Goal: Transaction & Acquisition: Purchase product/service

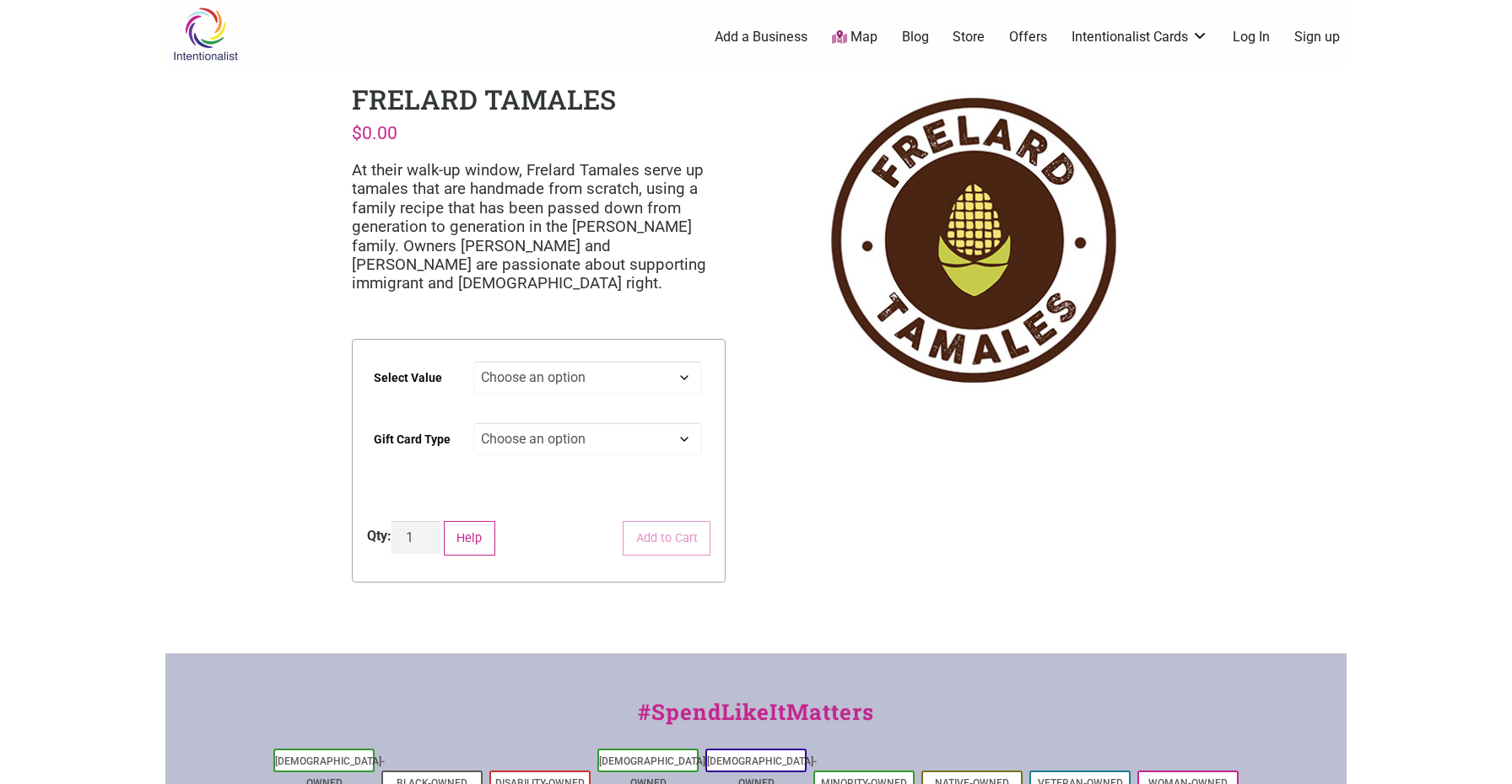
click at [688, 371] on select "Choose an option $25 $50 $100 $200 $500" at bounding box center [589, 377] width 230 height 33
select select "$100"
select select "Physical"
select select "$100"
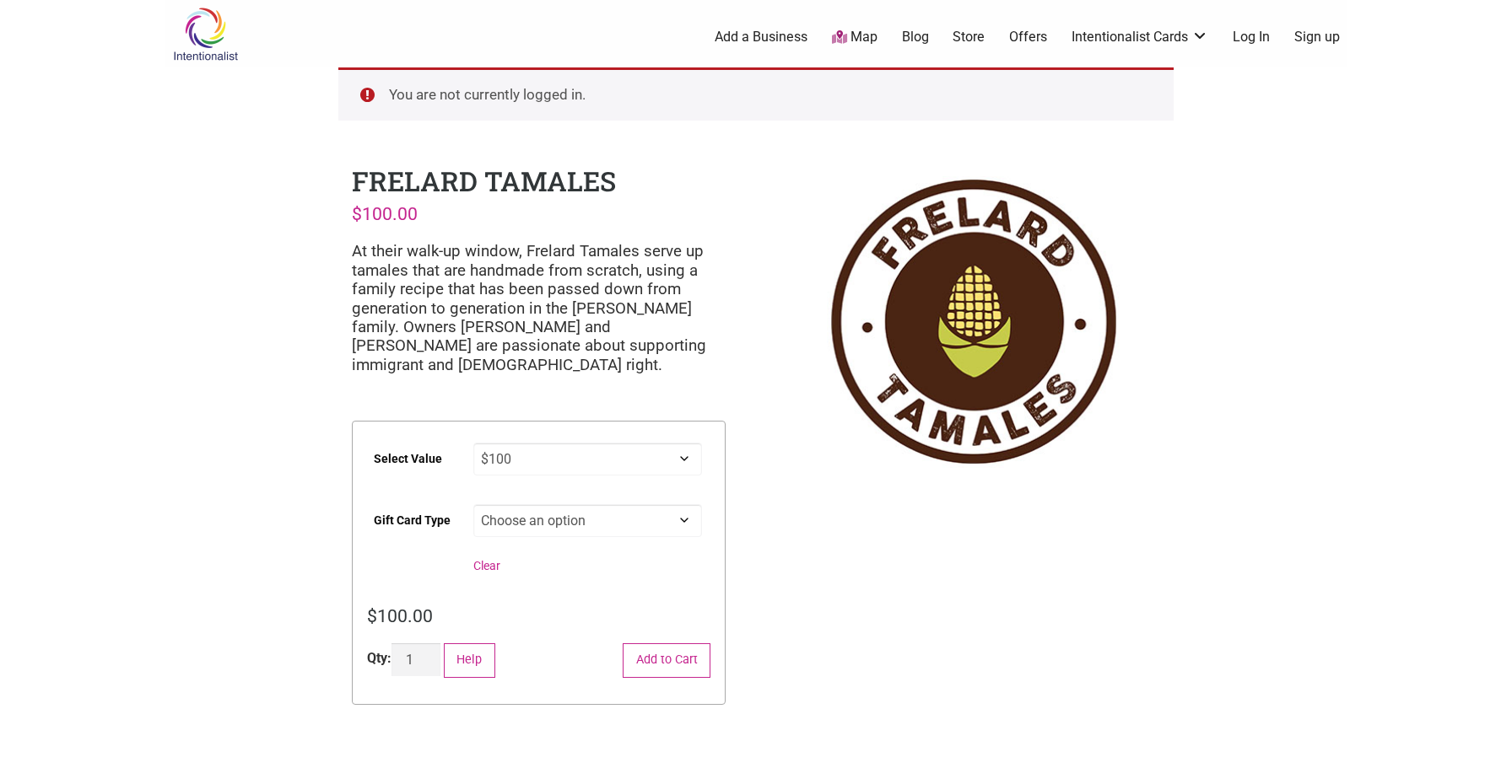
click at [1253, 43] on link "Log In" at bounding box center [1251, 37] width 37 height 18
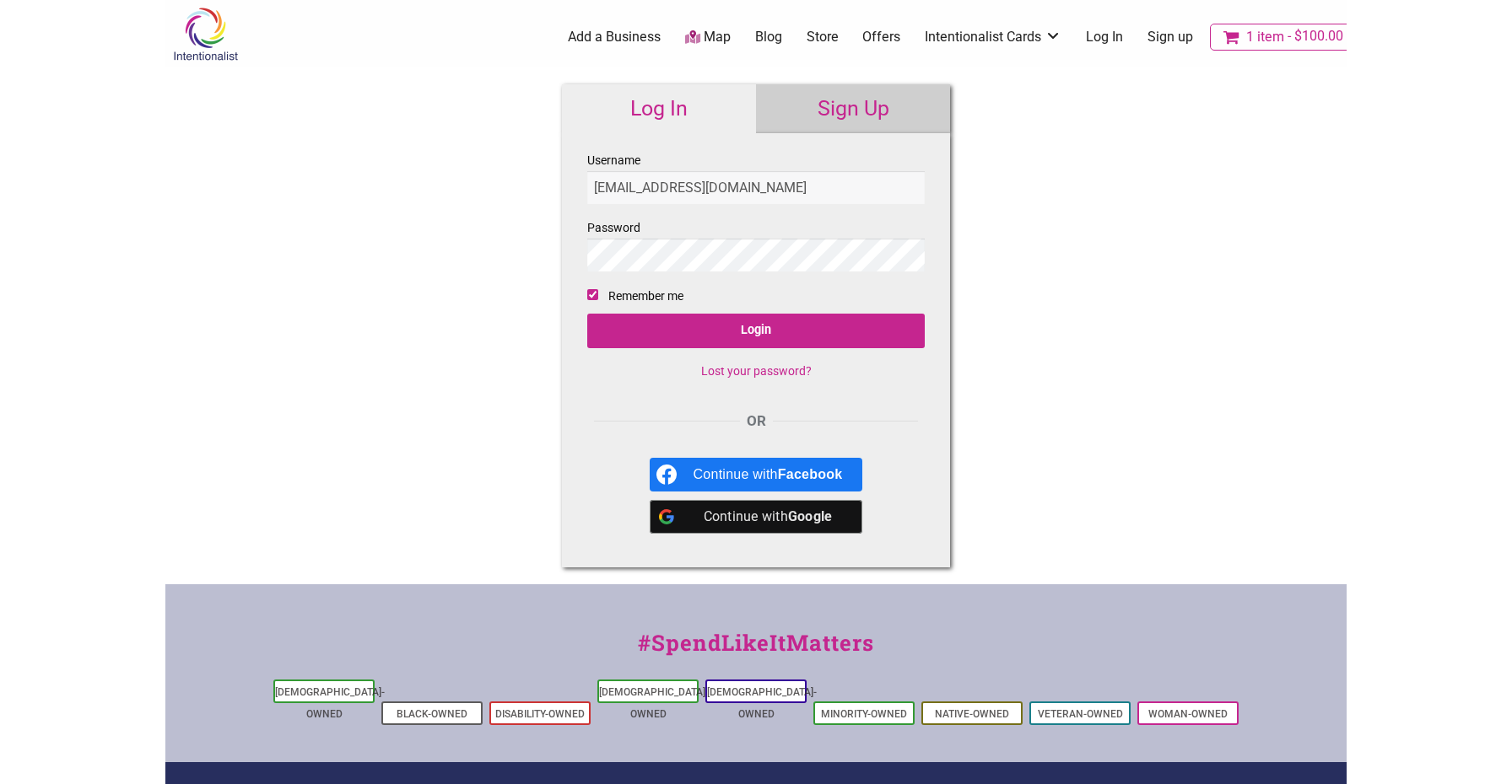
type input "[EMAIL_ADDRESS][DOMAIN_NAME]"
click at [792, 335] on input "Login" at bounding box center [756, 331] width 338 height 35
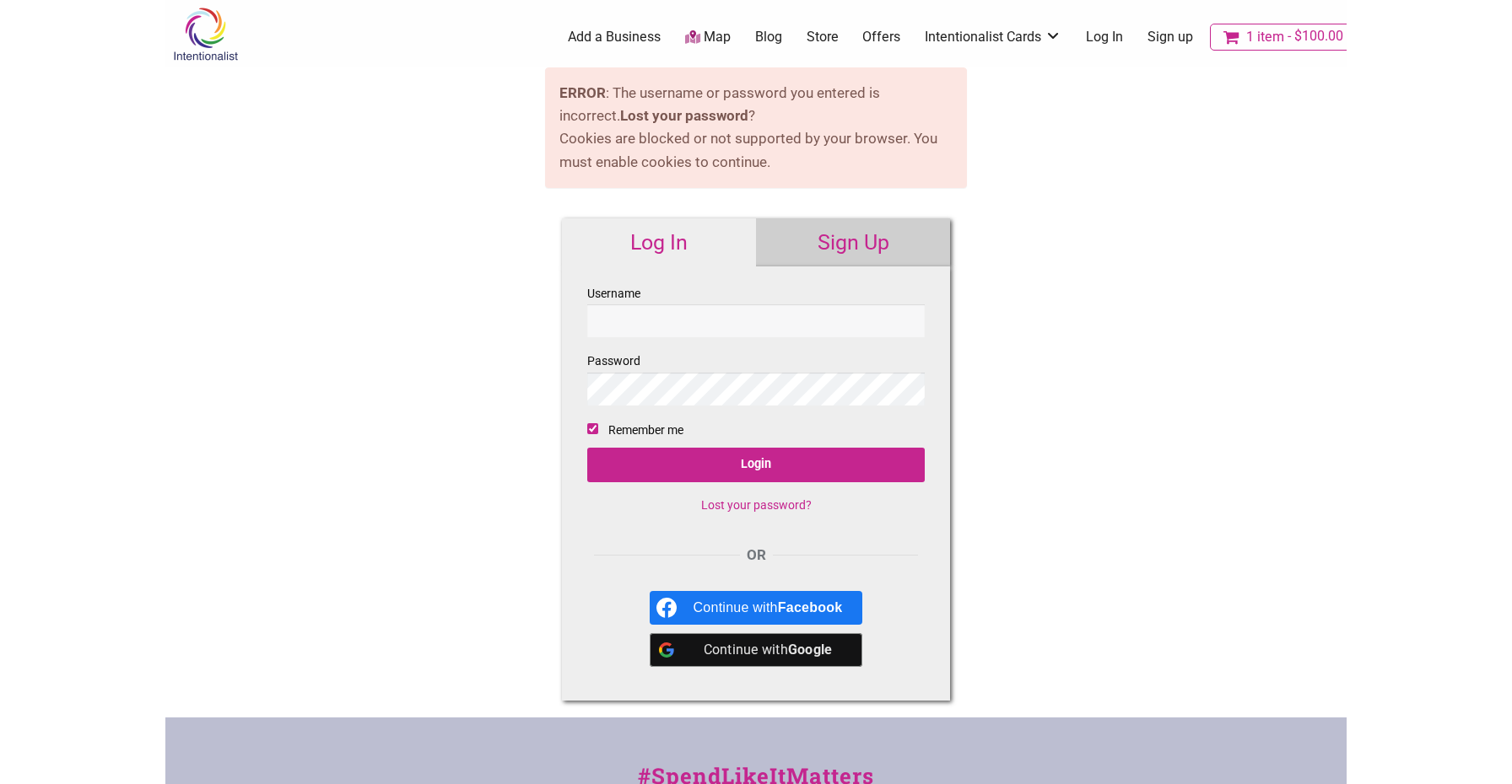
click at [1245, 43] on link "1 item $100.00" at bounding box center [1283, 37] width 147 height 27
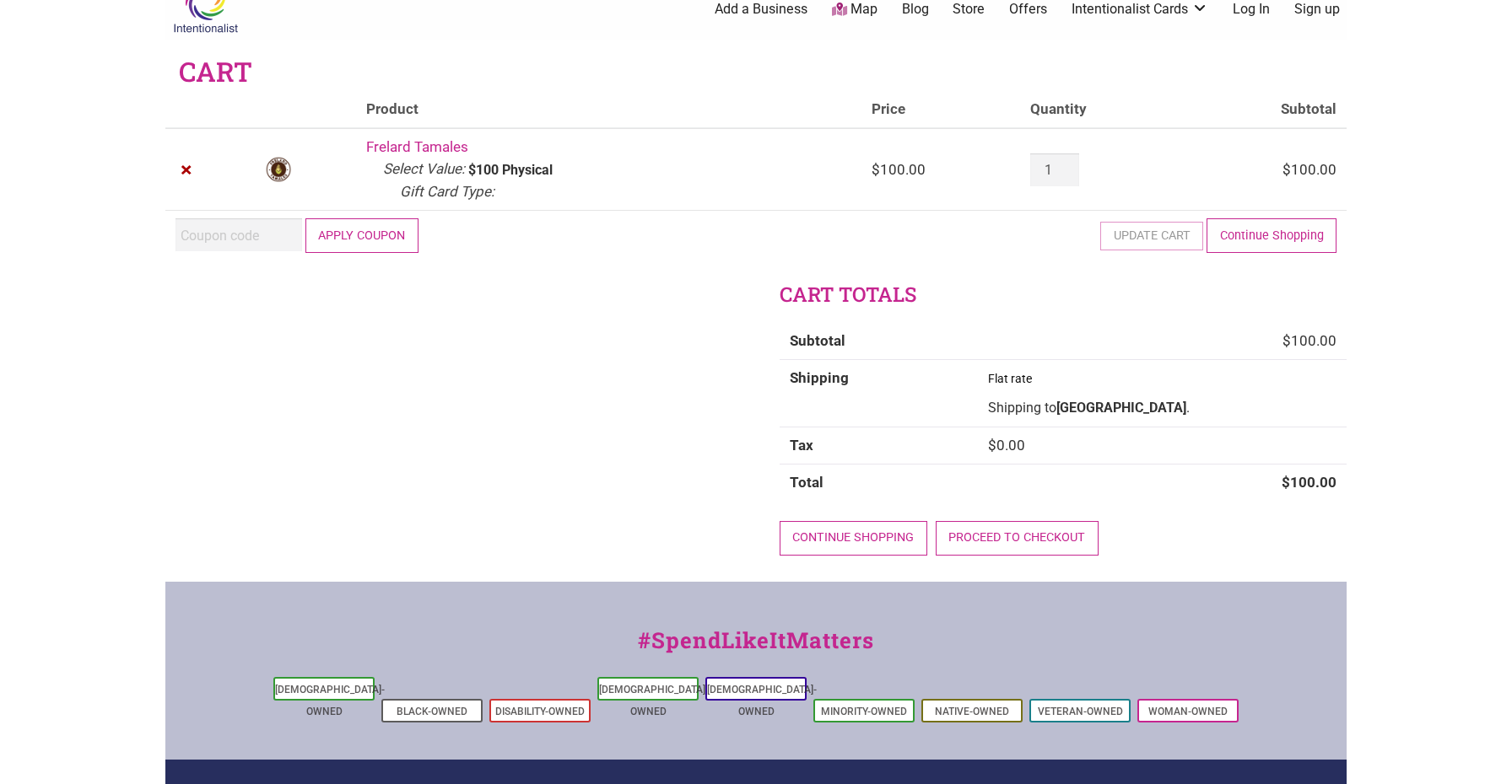
scroll to position [30, 0]
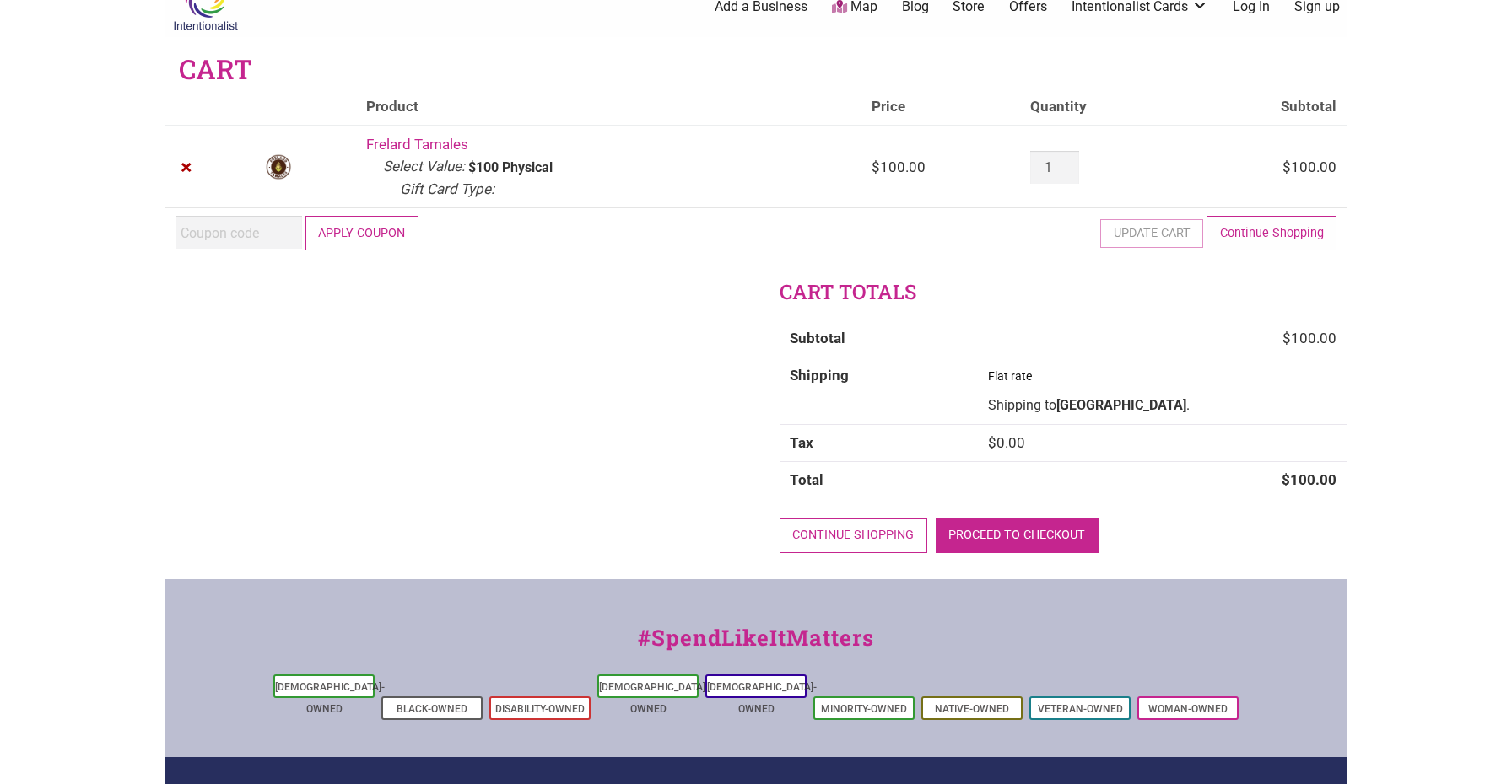
click at [990, 526] on link "Proceed to checkout" at bounding box center [1017, 536] width 163 height 35
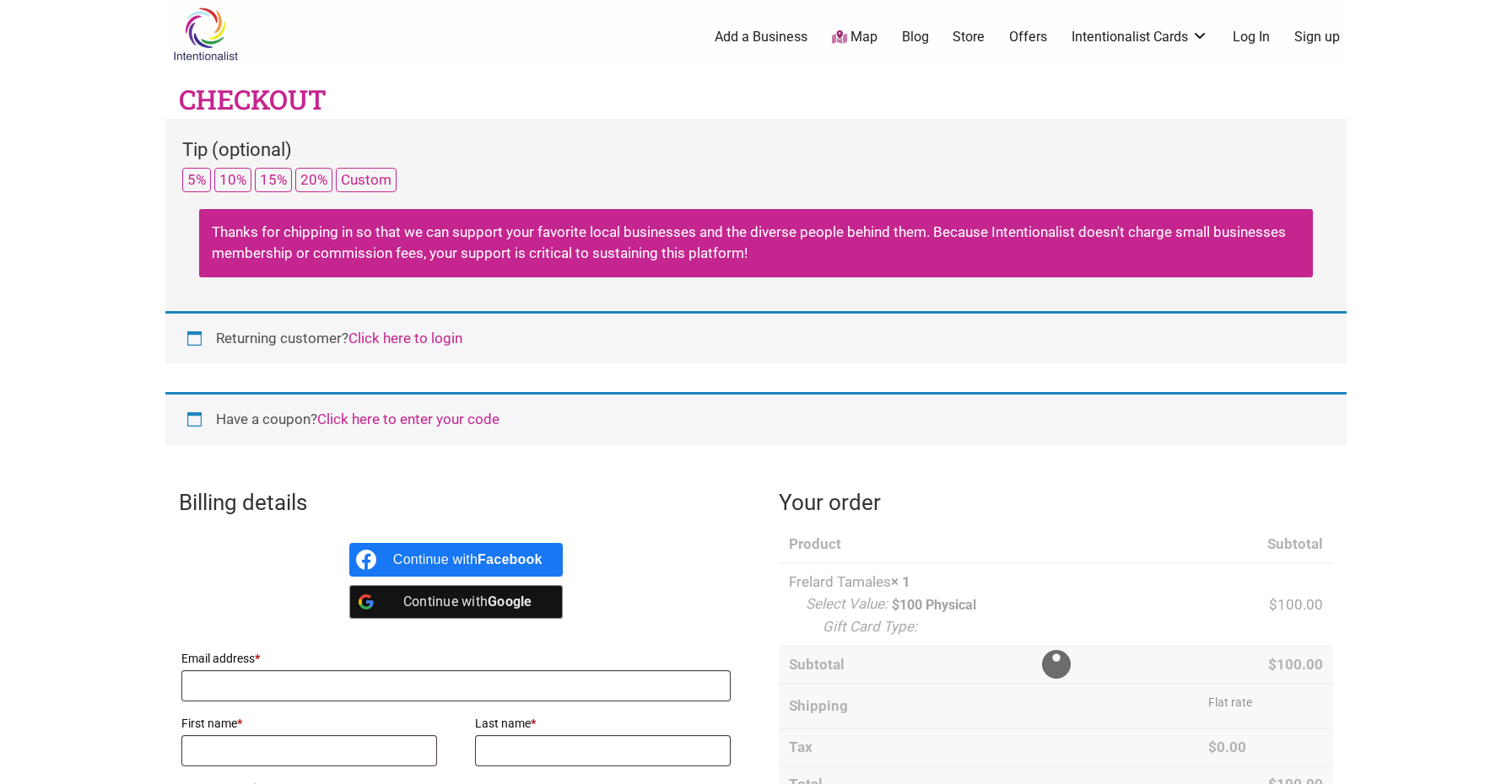
select select "WA"
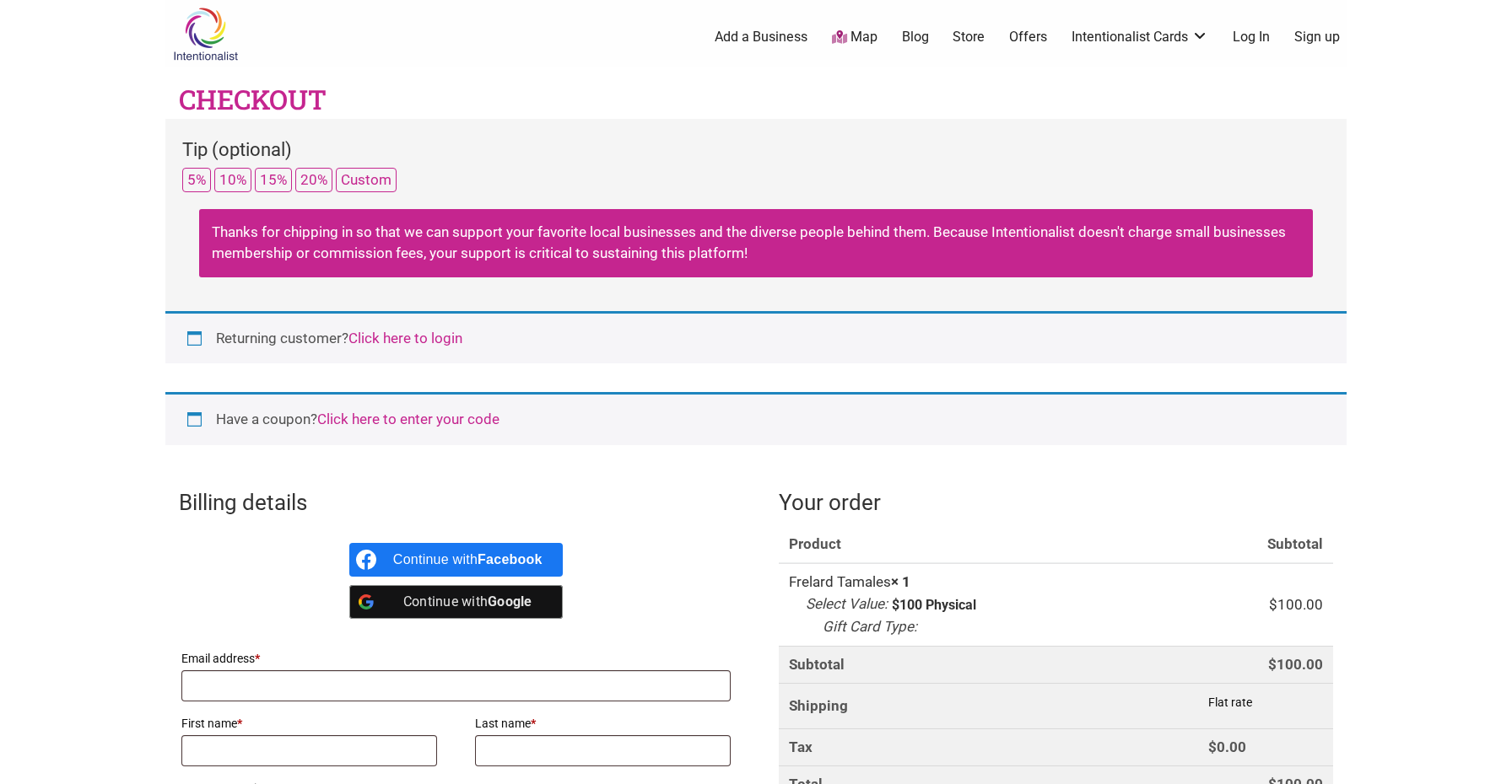
click at [435, 336] on link "Click here to login" at bounding box center [405, 338] width 114 height 16
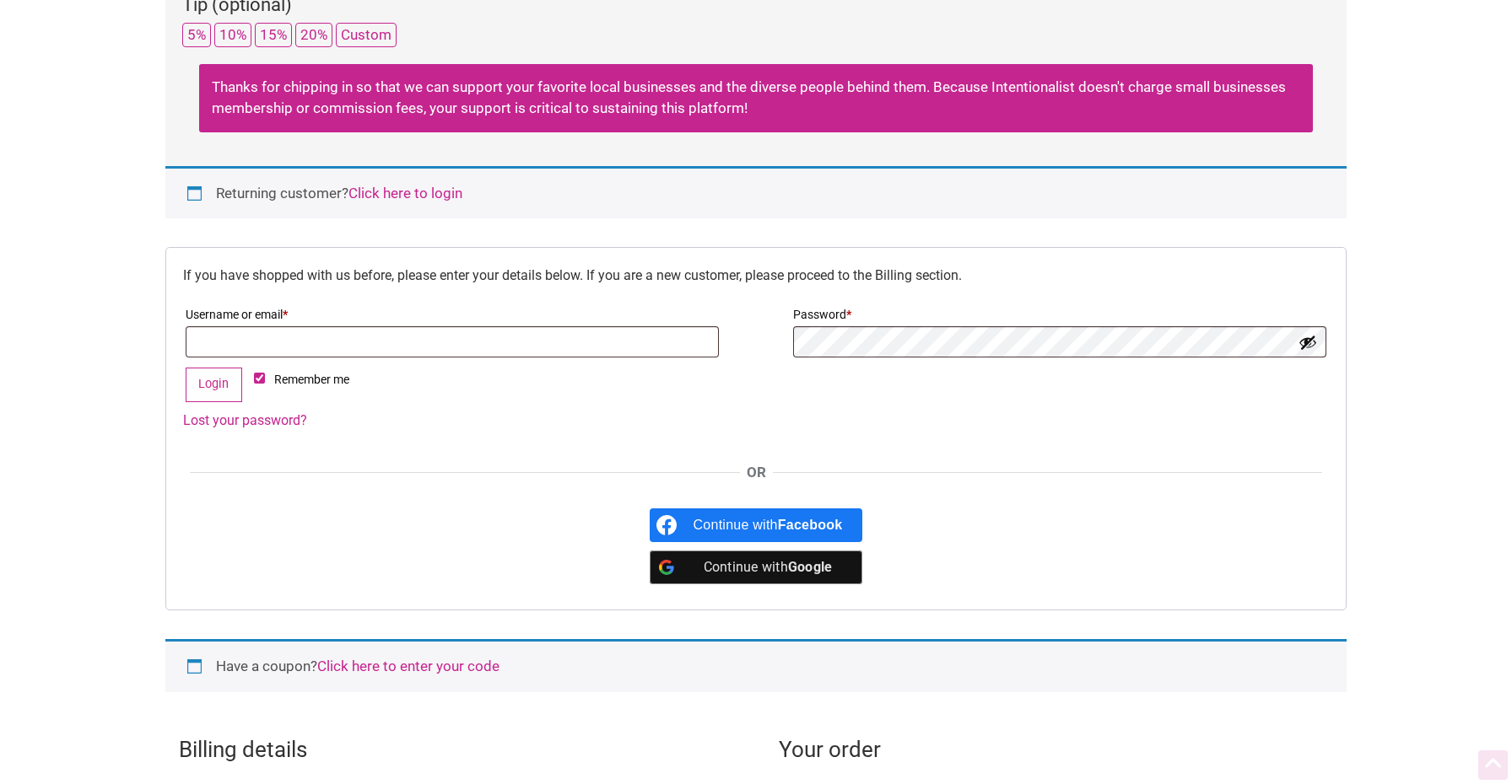
scroll to position [348, 0]
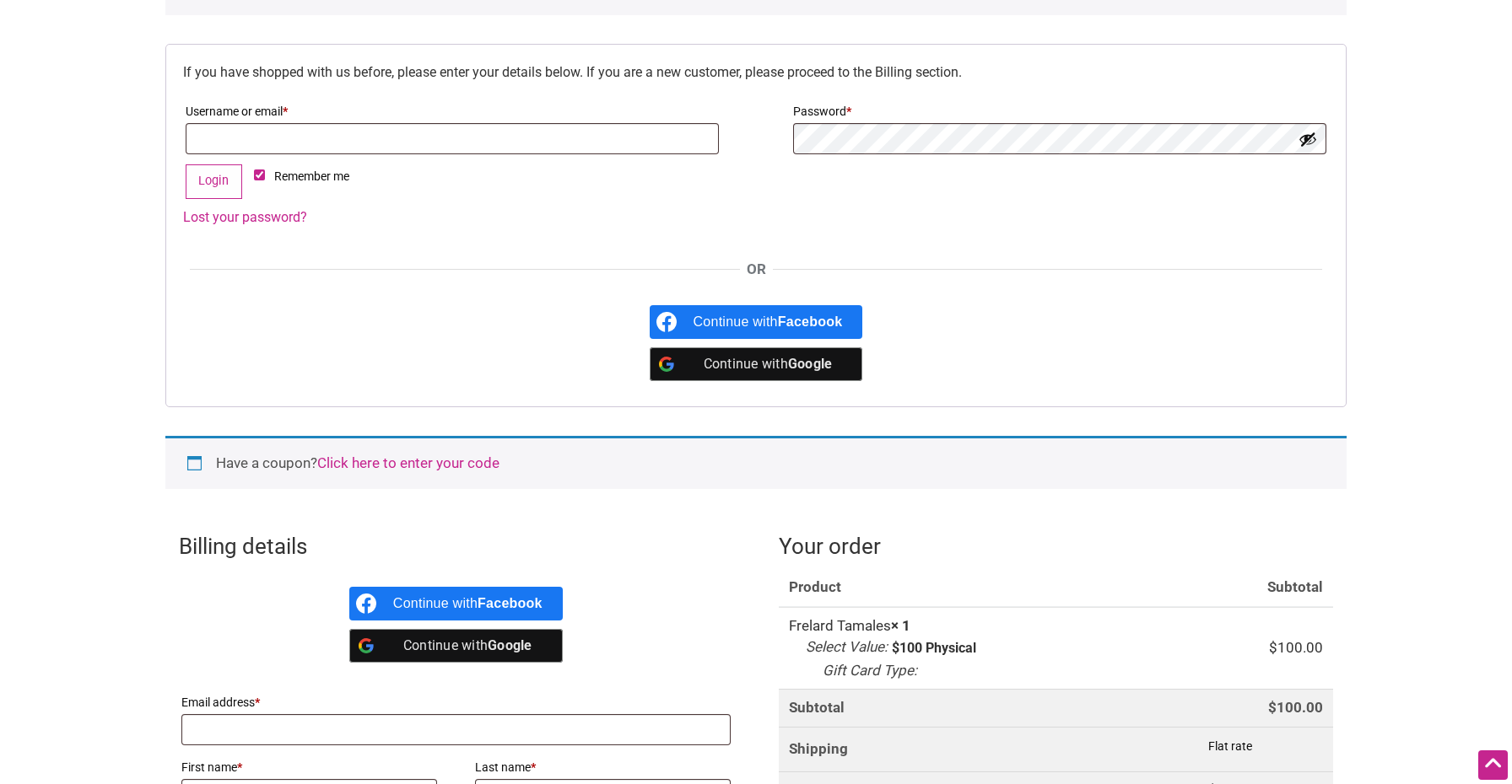
click at [257, 175] on input "Remember me" at bounding box center [259, 175] width 11 height 11
checkbox input "false"
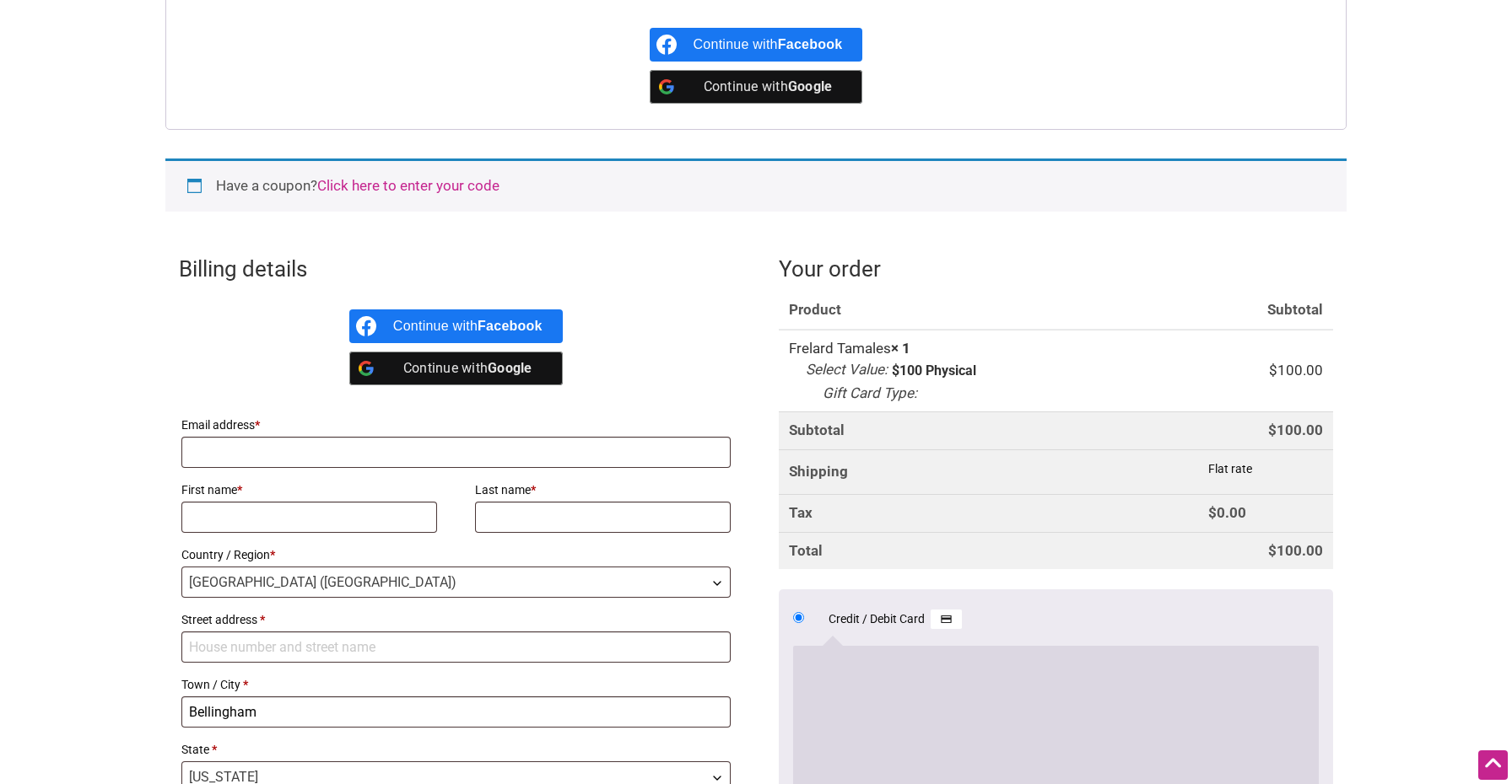
scroll to position [657, 0]
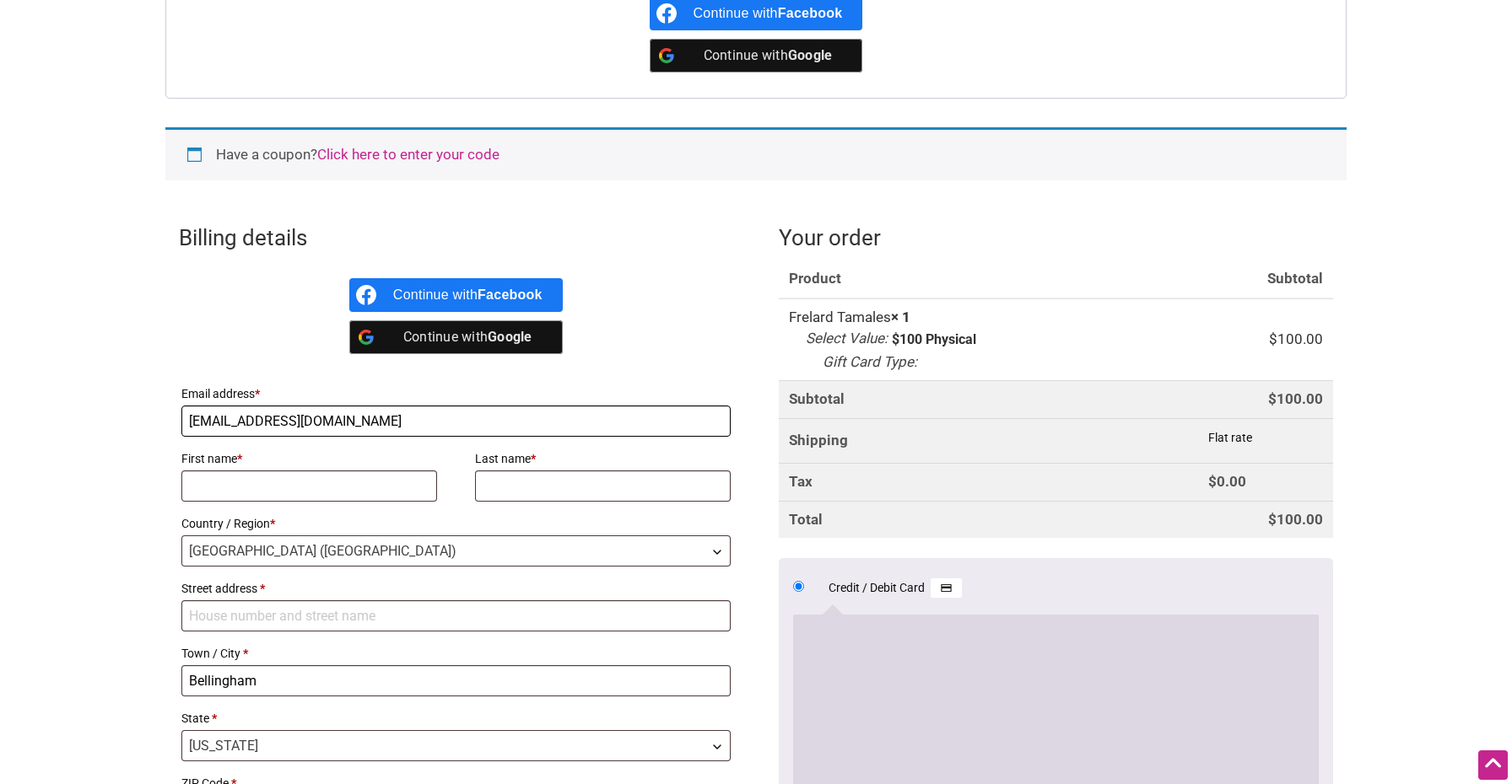
type input "[EMAIL_ADDRESS][DOMAIN_NAME]"
type input "Karla"
type input "Anderson"
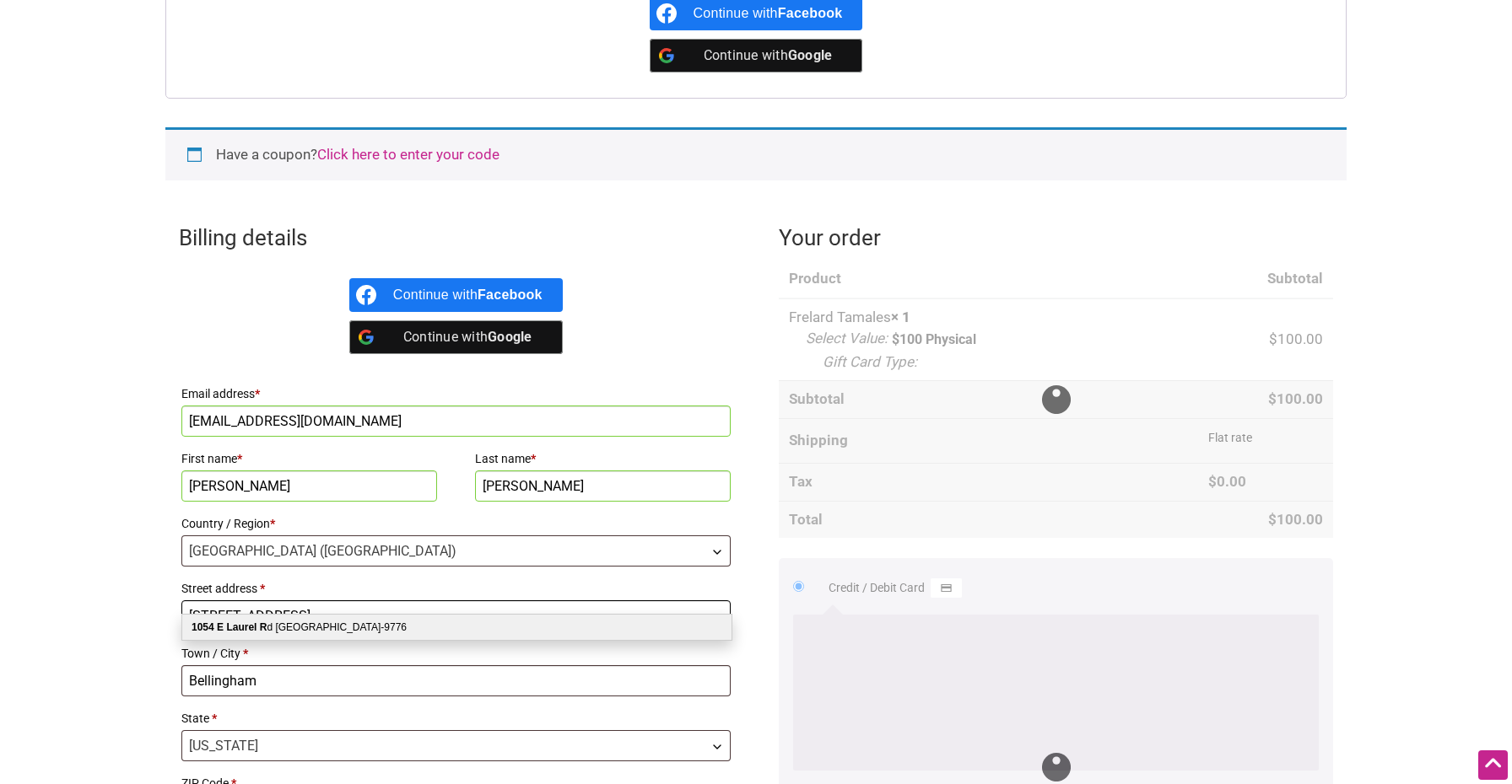
type input "[STREET_ADDRESS]"
click at [390, 624] on div "1054 E Laurel R d Bellingham WA 98226-9776" at bounding box center [456, 627] width 549 height 25
select select "US"
type input "98226-9776"
select select "WA"
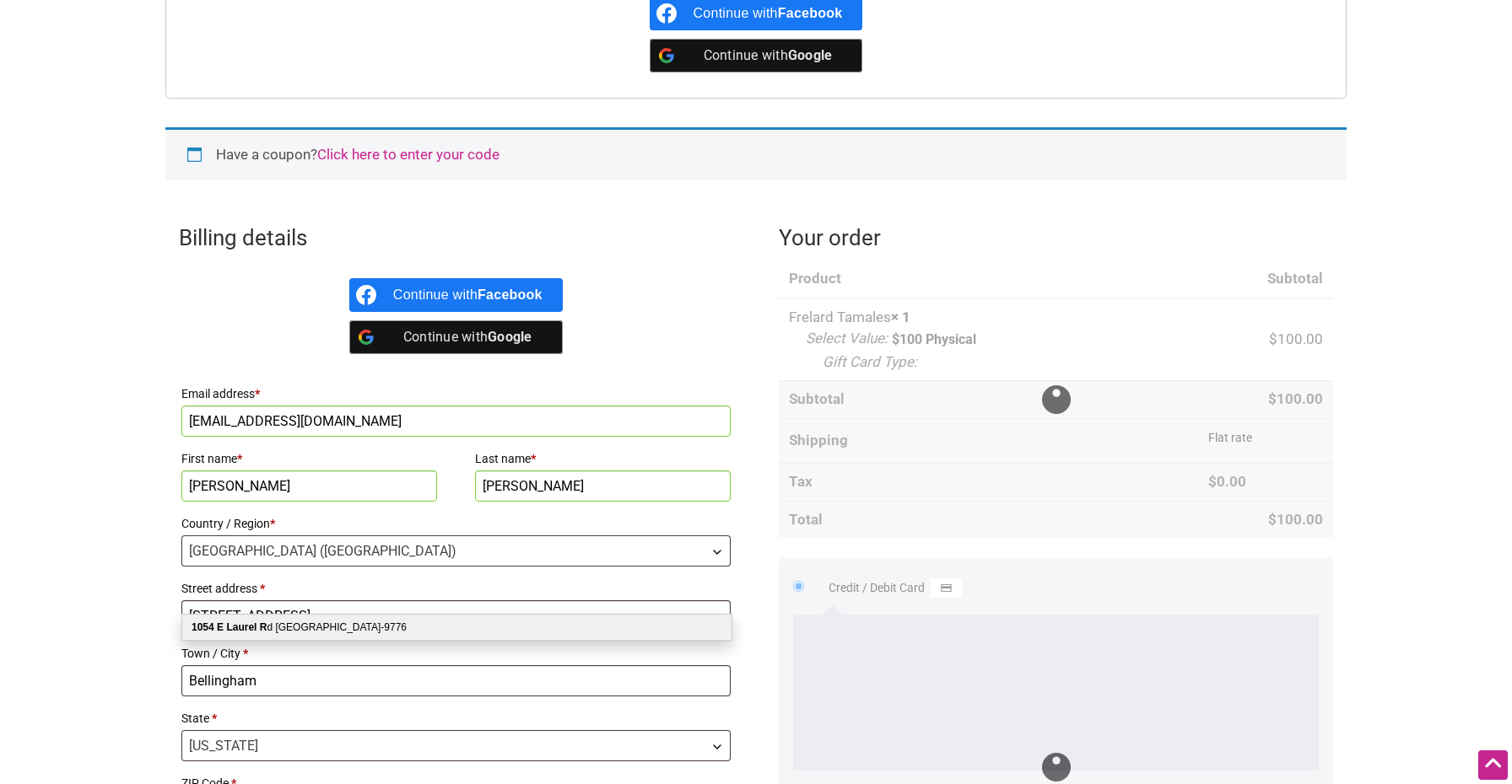
select select "WA"
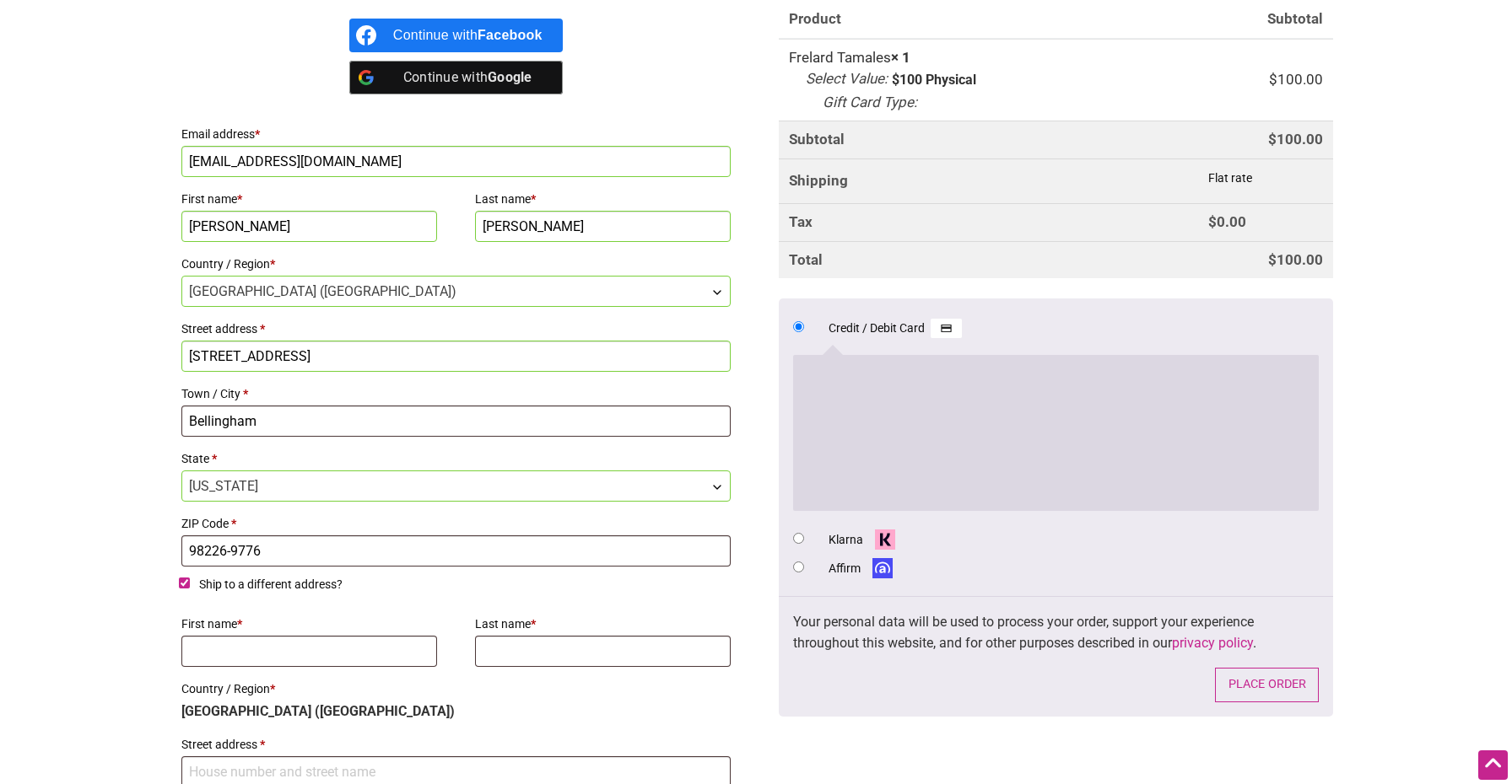
scroll to position [921, 0]
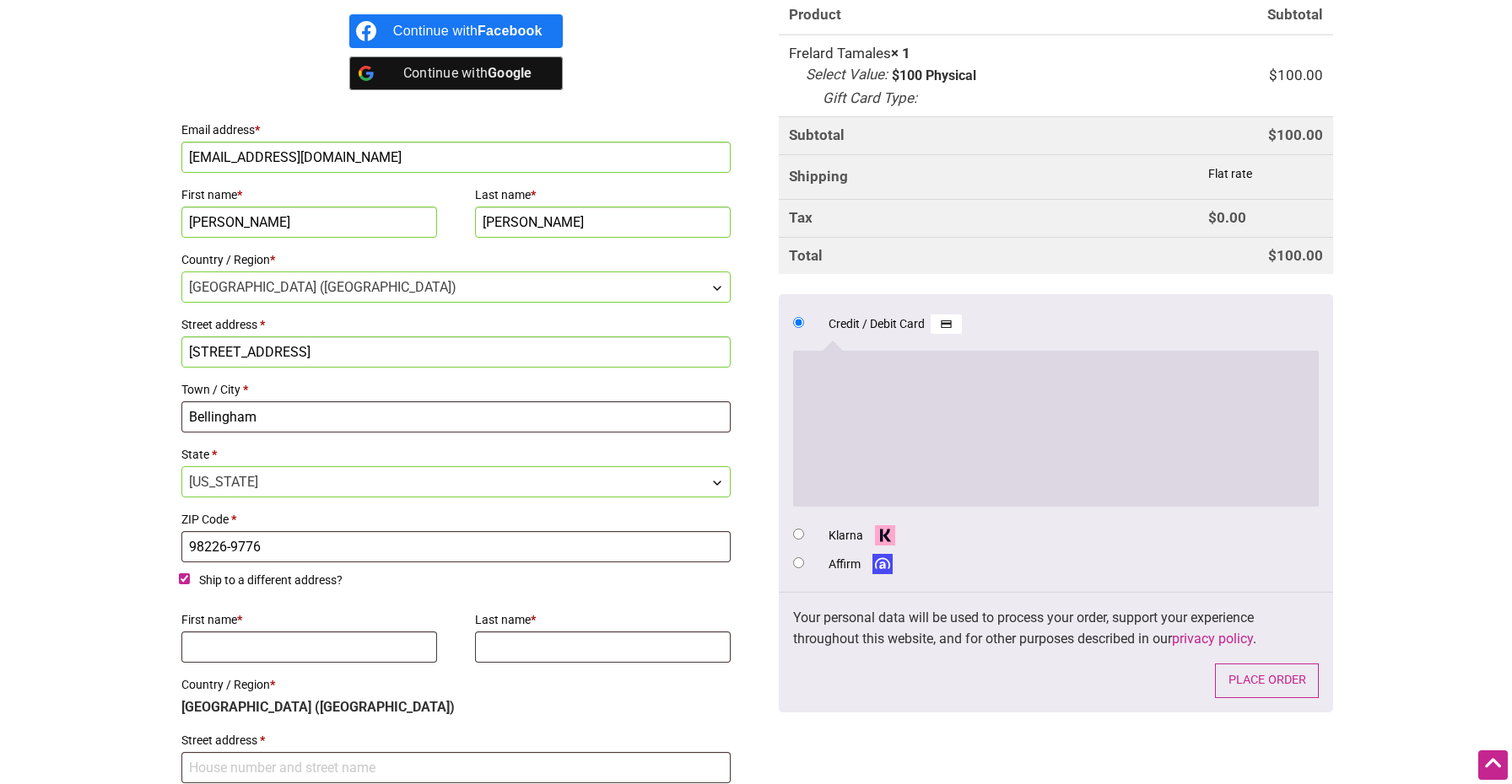
click at [185, 574] on input "Ship to a different address?" at bounding box center [183, 579] width 11 height 11
checkbox input "false"
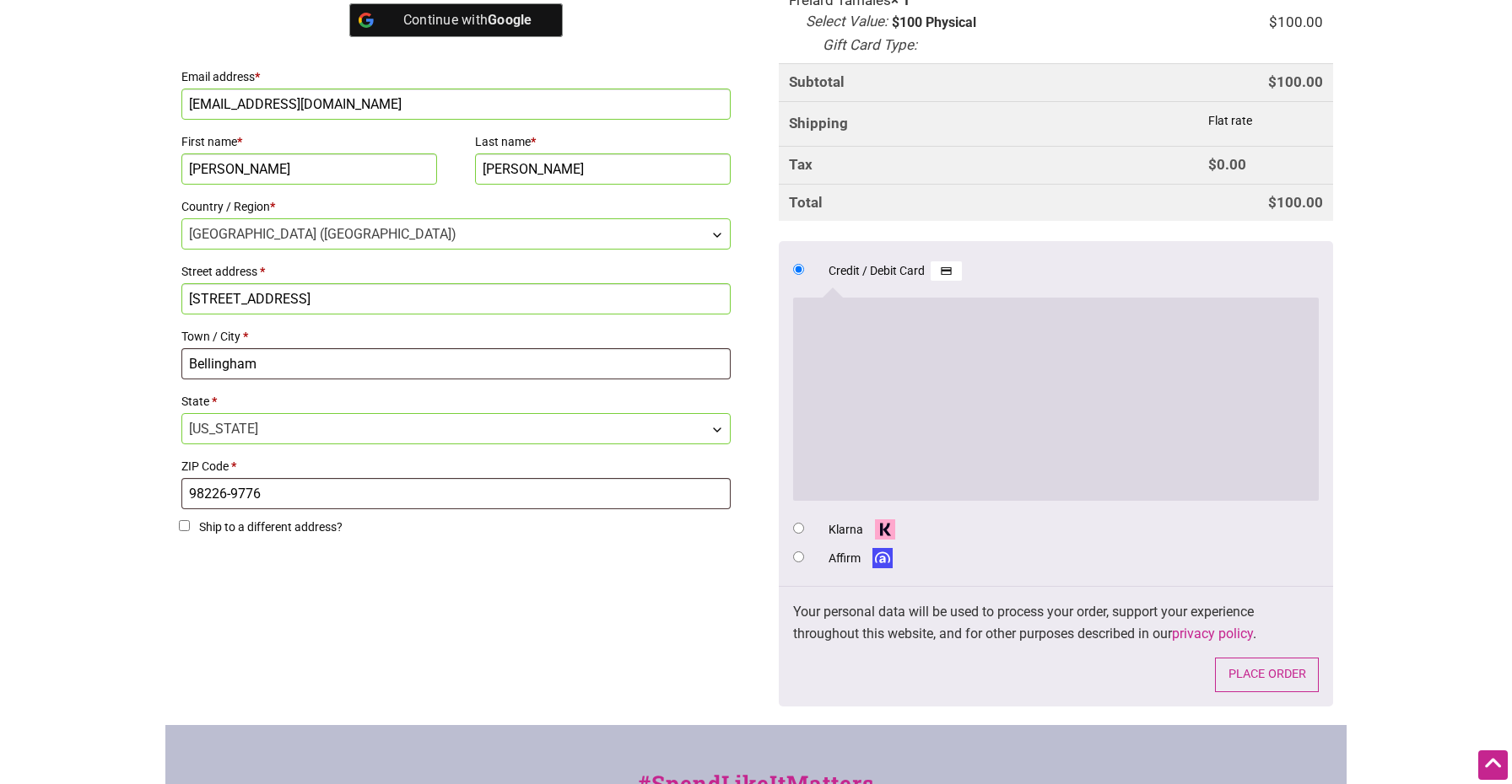
scroll to position [985, 0]
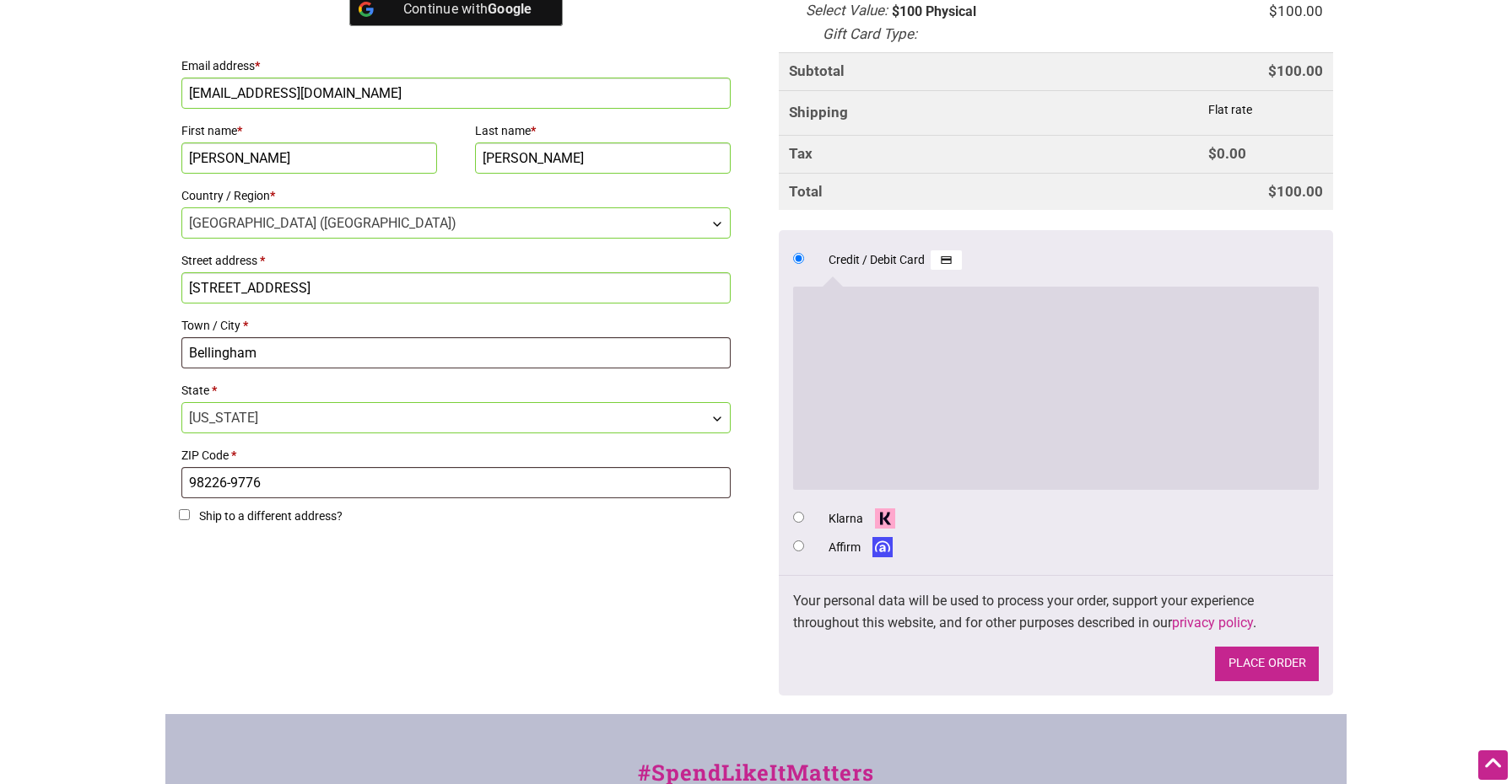
click at [1234, 647] on button "Place order" at bounding box center [1267, 664] width 104 height 35
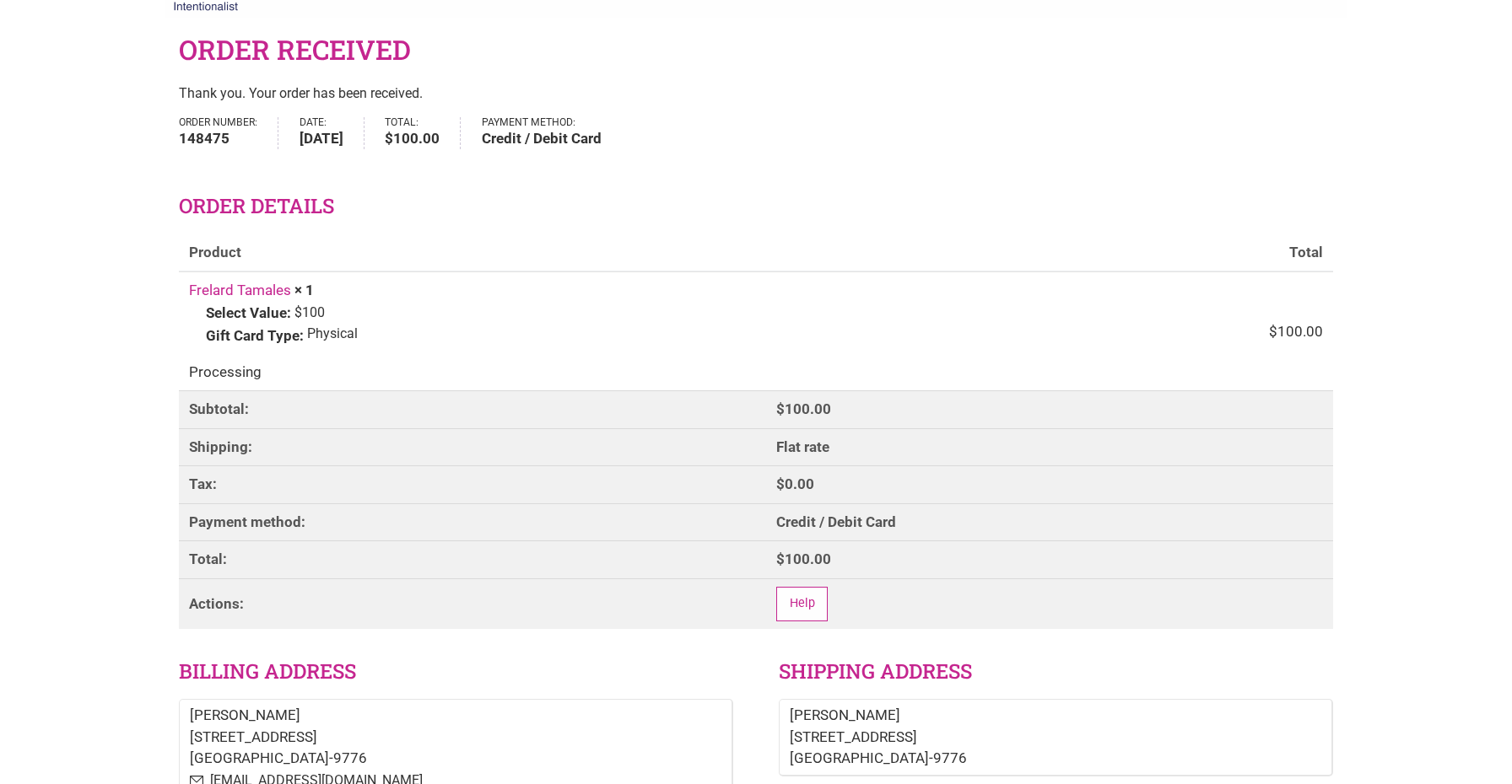
scroll to position [54, 0]
